Goal: Find specific page/section: Find specific page/section

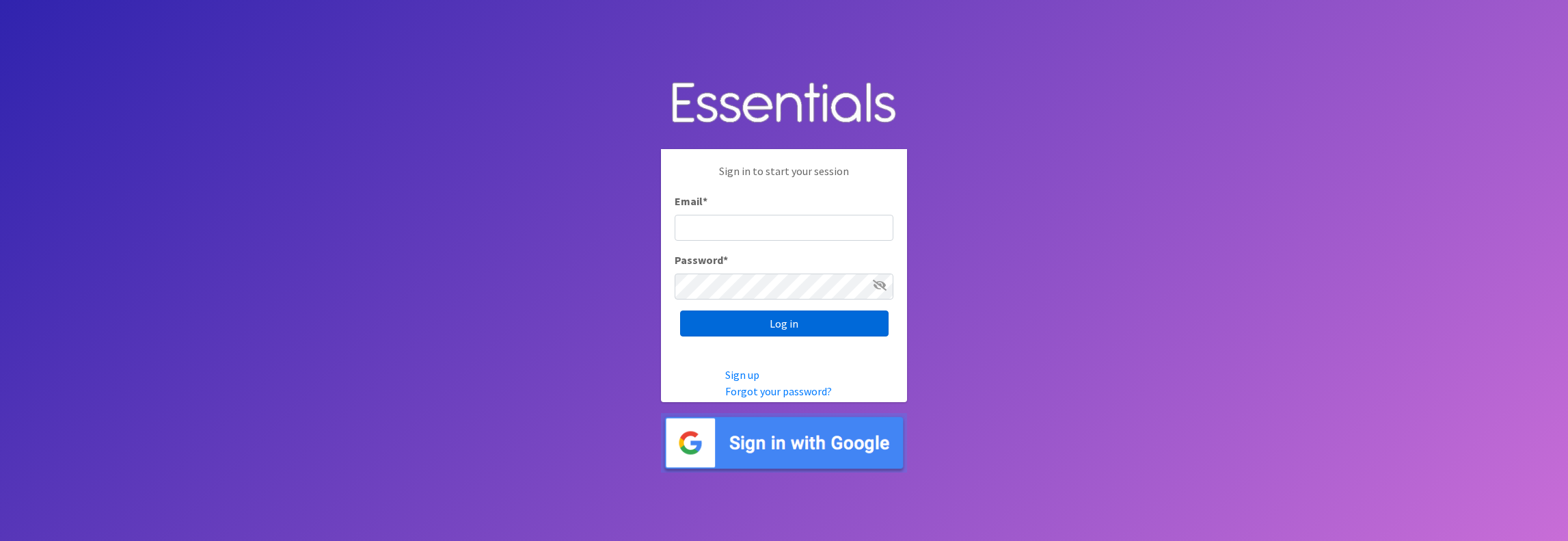
type input "jamie@villagediaperbank.org"
click at [797, 325] on input "Log in" at bounding box center [784, 323] width 208 height 26
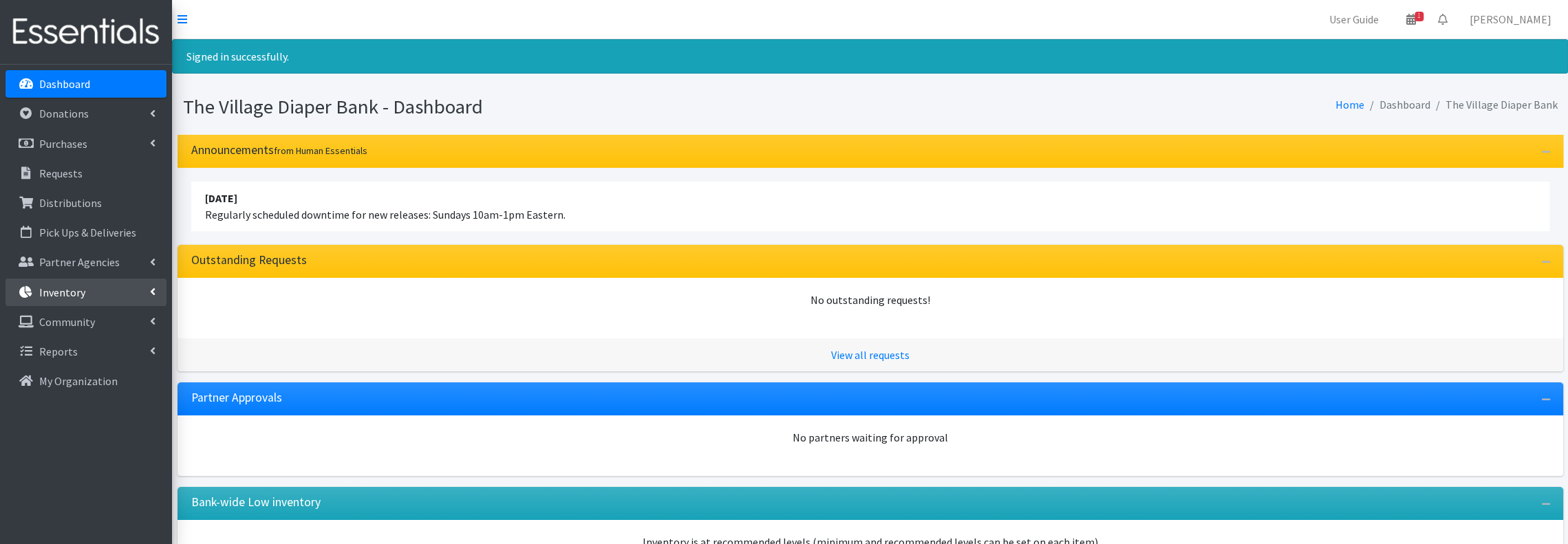
click at [51, 294] on p "Inventory" at bounding box center [62, 292] width 46 height 14
click at [79, 323] on link "Items & Inventory" at bounding box center [86, 322] width 161 height 28
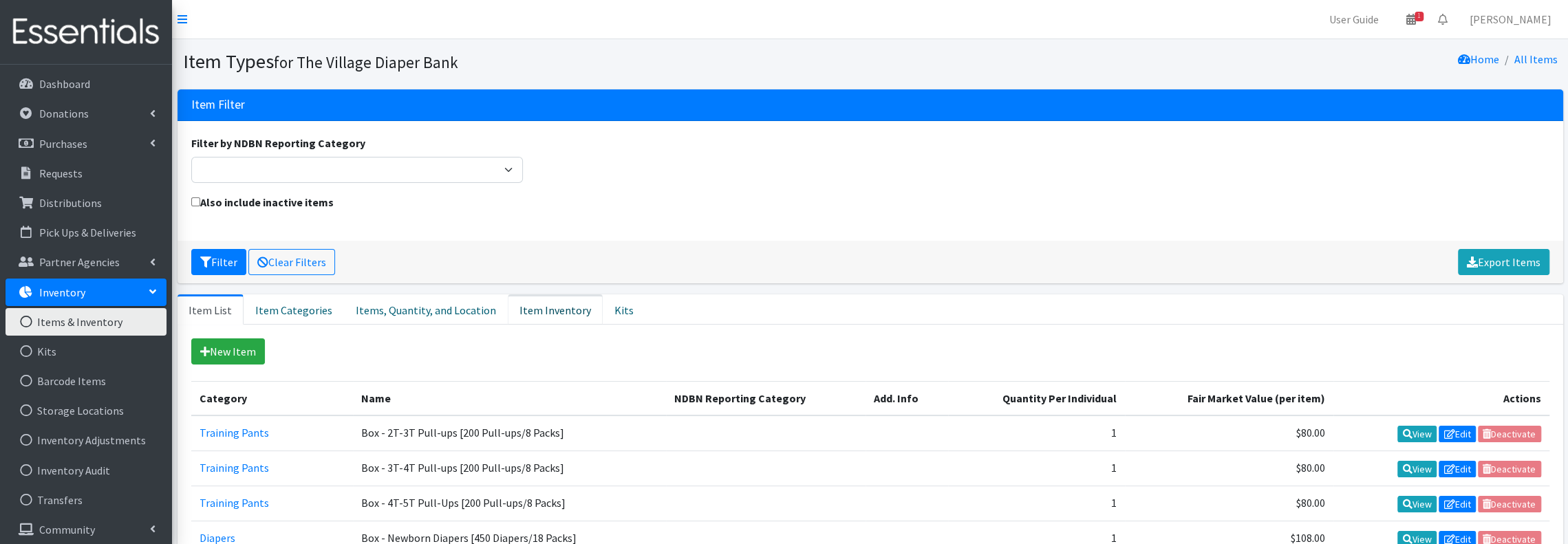
click at [523, 308] on link "Item Inventory" at bounding box center [555, 309] width 95 height 31
